Goal: Transaction & Acquisition: Purchase product/service

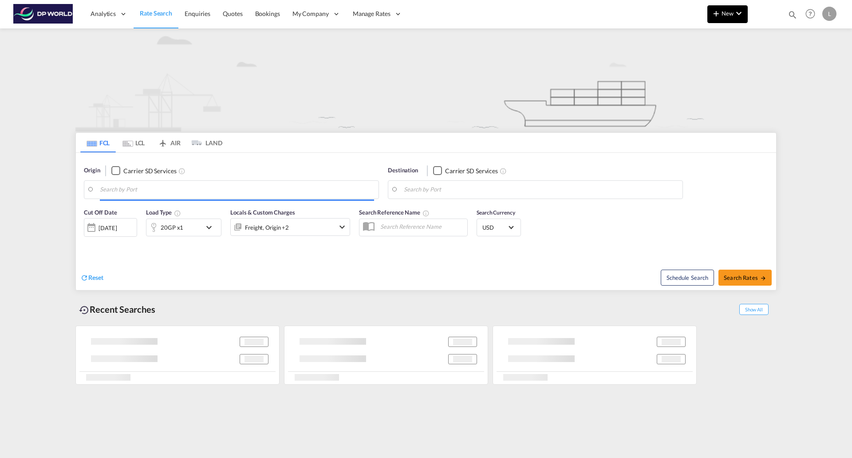
type input "[GEOGRAPHIC_DATA], [GEOGRAPHIC_DATA], USSLC"
type input "[GEOGRAPHIC_DATA], ECGYE"
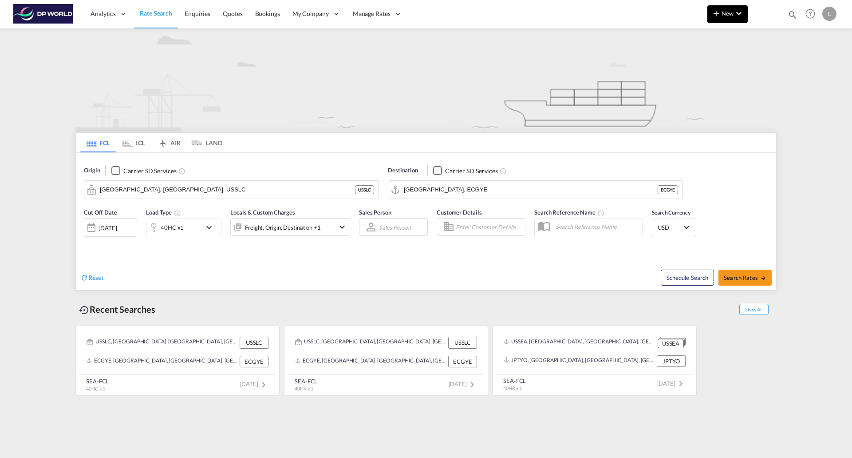
click at [717, 16] on md-icon "icon-plus 400-fg" at bounding box center [716, 13] width 11 height 11
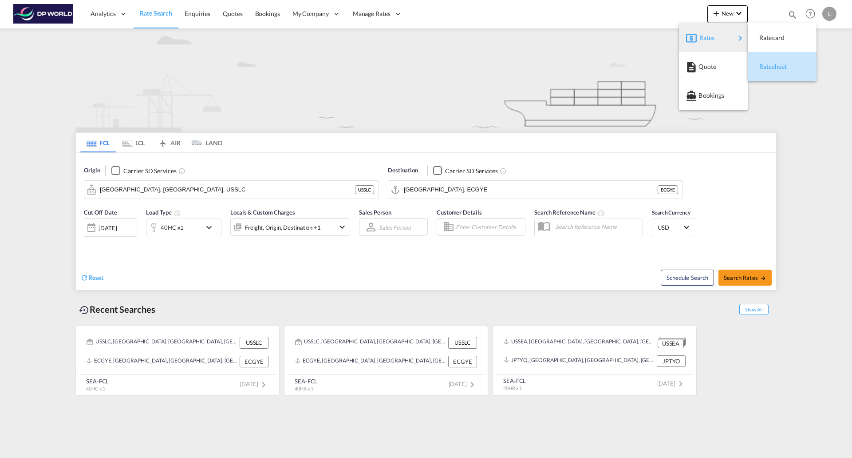
click at [773, 71] on div "Ratesheet" at bounding box center [776, 66] width 33 height 22
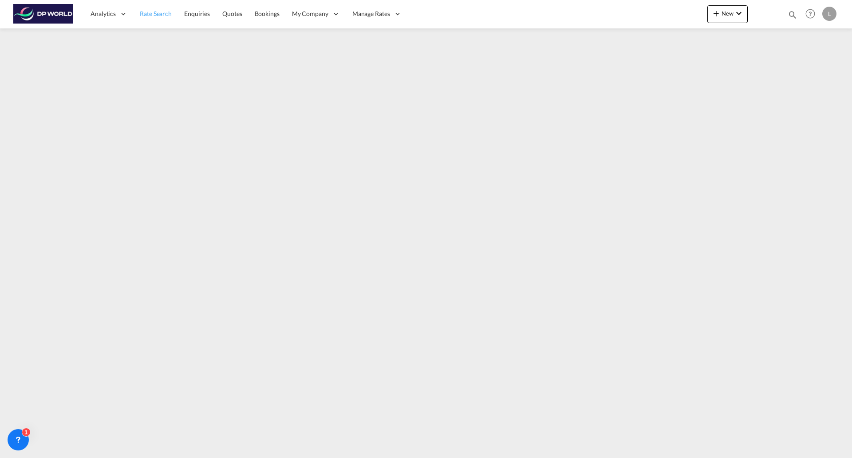
click at [165, 17] on span "Rate Search" at bounding box center [156, 14] width 32 height 8
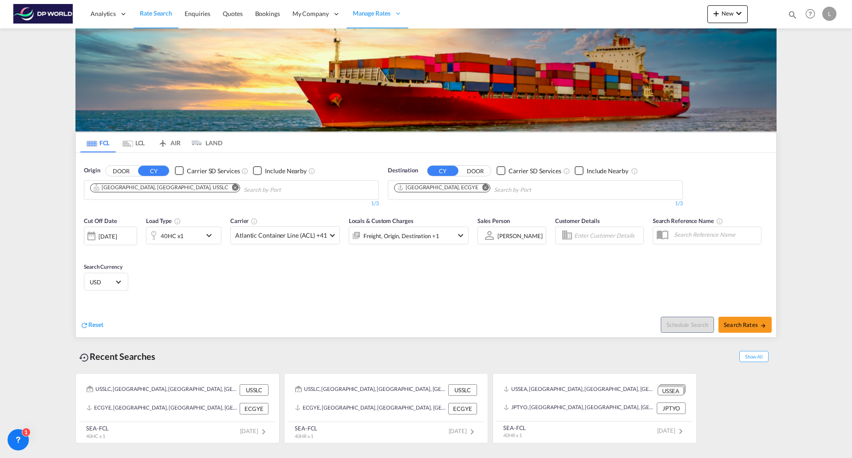
click at [232, 186] on md-icon "Remove" at bounding box center [235, 187] width 7 height 7
click at [483, 187] on md-icon "Remove" at bounding box center [486, 187] width 7 height 7
click at [255, 189] on body "Analytics Reports Dashboard Rate Search Enquiries Quotes Bookings" at bounding box center [426, 229] width 852 height 458
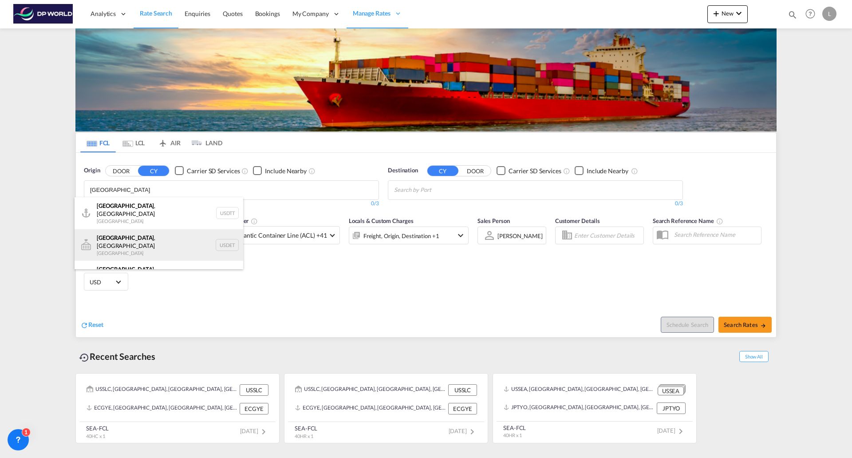
type input "[GEOGRAPHIC_DATA]"
click at [131, 239] on div "[GEOGRAPHIC_DATA] , [GEOGRAPHIC_DATA] [GEOGRAPHIC_DATA] USDET" at bounding box center [159, 245] width 169 height 32
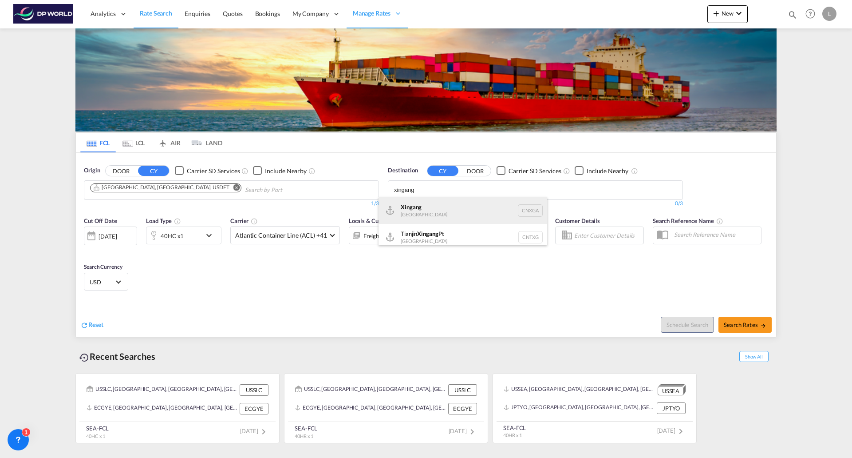
type input "xingang"
click at [411, 204] on div "Xingang [GEOGRAPHIC_DATA] CNXGA" at bounding box center [463, 210] width 169 height 27
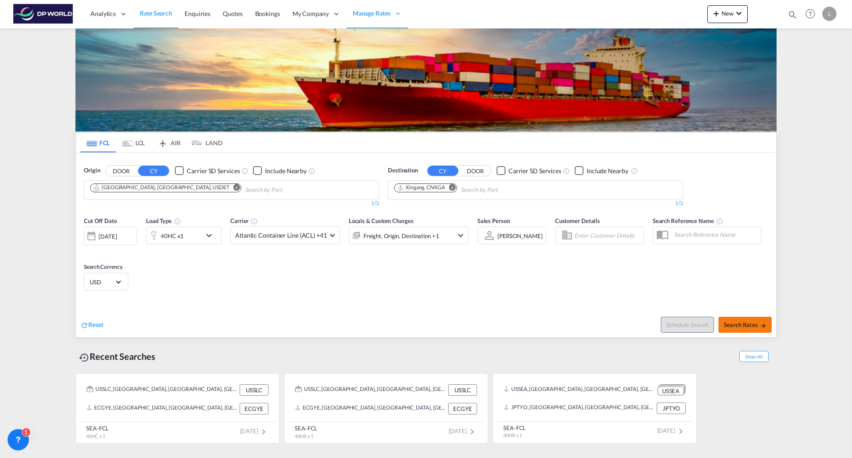
click at [747, 321] on span "Search Rates" at bounding box center [745, 324] width 43 height 7
type input "USDET to CNXGA / [DATE]"
